Goal: Task Accomplishment & Management: Manage account settings

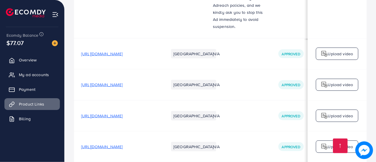
scroll to position [0, 108]
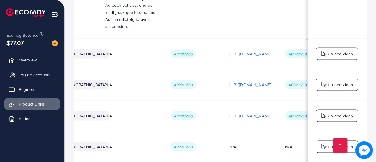
click at [31, 78] on link "My ad accounts" at bounding box center [31, 75] width 55 height 12
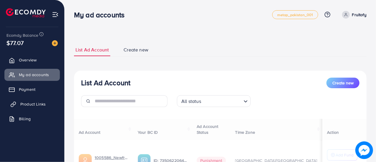
click at [32, 105] on span "Product Links" at bounding box center [32, 104] width 25 height 6
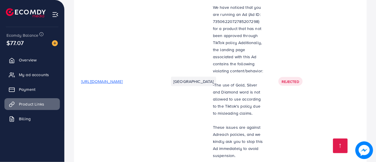
scroll to position [1562, 0]
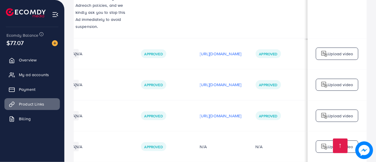
scroll to position [0, 204]
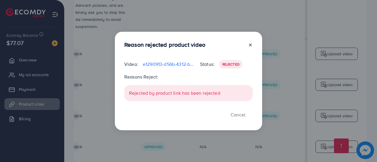
click at [251, 44] on icon at bounding box center [250, 45] width 5 height 5
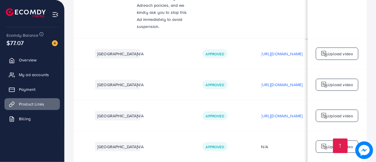
scroll to position [0, 0]
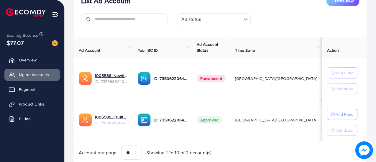
scroll to position [83, 0]
click at [27, 105] on span "Product Links" at bounding box center [32, 104] width 25 height 6
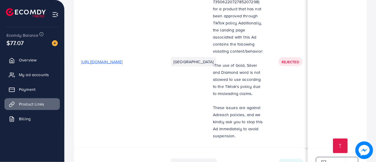
scroll to position [1449, 0]
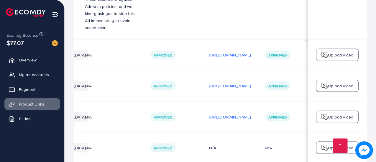
scroll to position [1562, 0]
